Goal: Find contact information: Find contact information

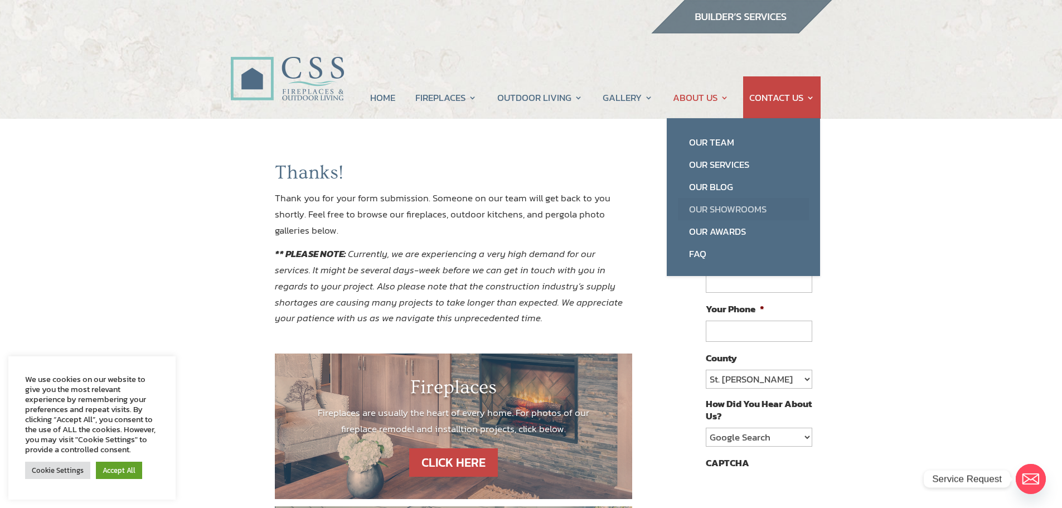
click at [711, 206] on link "Our Showrooms" at bounding box center [743, 209] width 131 height 22
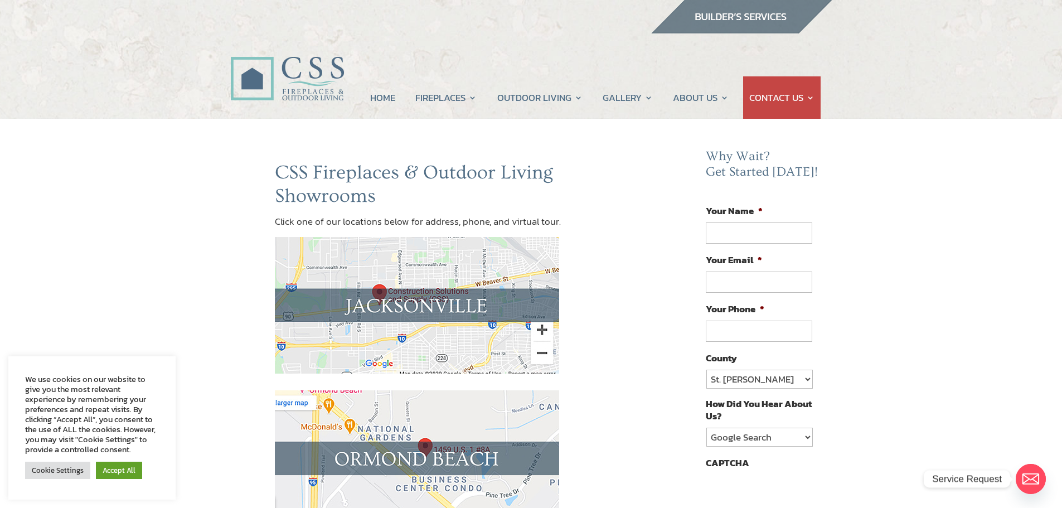
click at [413, 304] on img at bounding box center [417, 305] width 284 height 137
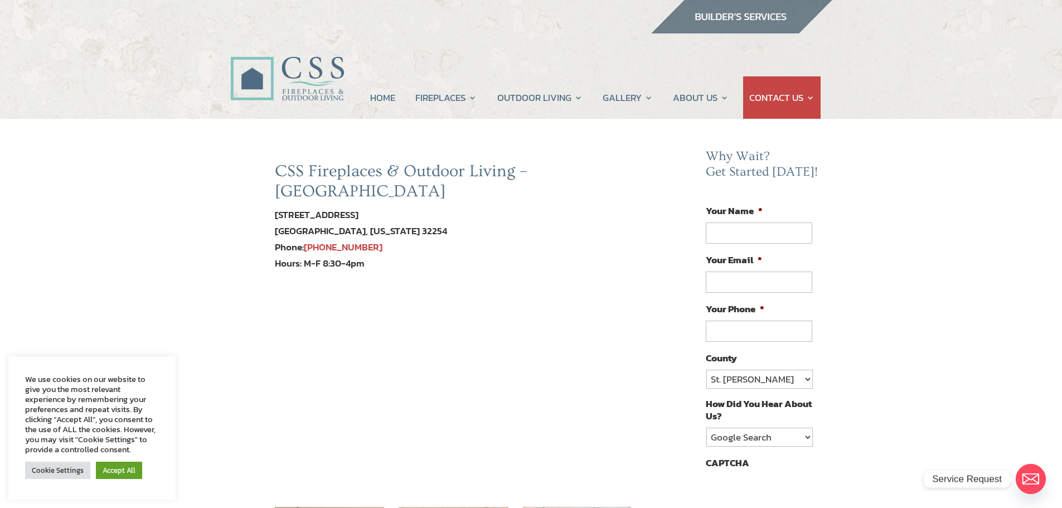
drag, startPoint x: 275, startPoint y: 195, endPoint x: 367, endPoint y: 194, distance: 92.5
click at [367, 207] on div "5223 Edgewood Court Jacksonville, Florida 32254 Phone: 904-389-2700" at bounding box center [454, 231] width 358 height 49
copy div "5223 Edgewood Court"
